Goal: Find specific page/section

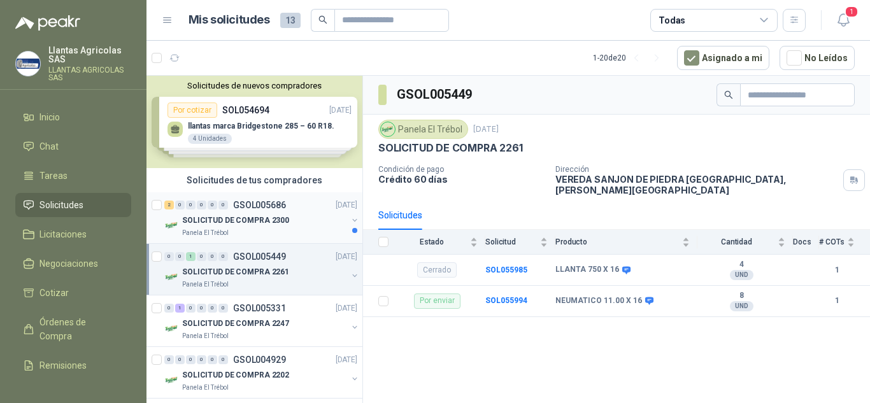
click at [298, 220] on div "SOLICITUD DE COMPRA 2300" at bounding box center [264, 220] width 165 height 15
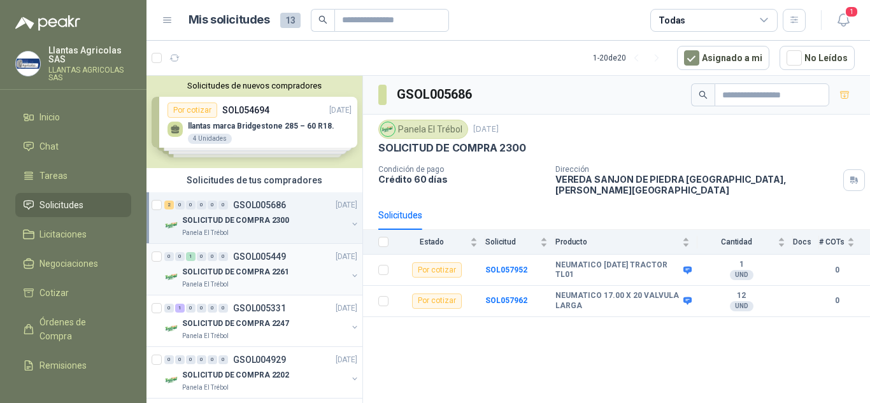
click at [272, 260] on p "GSOL005449" at bounding box center [259, 256] width 53 height 9
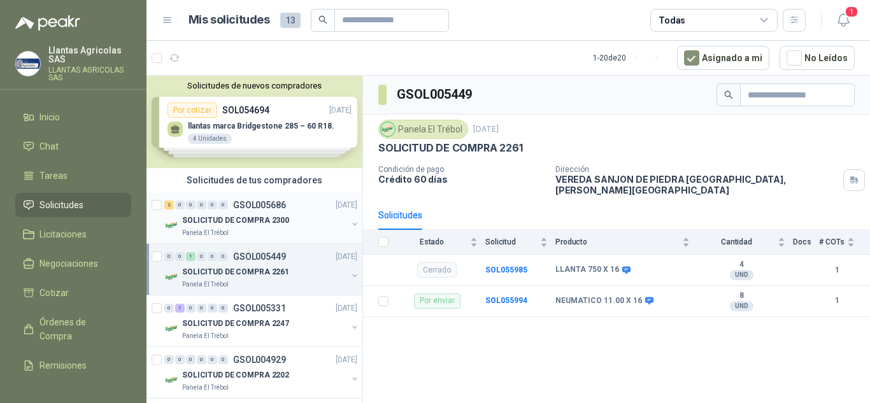
click at [270, 215] on p "SOLICITUD DE COMPRA 2300" at bounding box center [235, 221] width 107 height 12
